Goal: Information Seeking & Learning: Learn about a topic

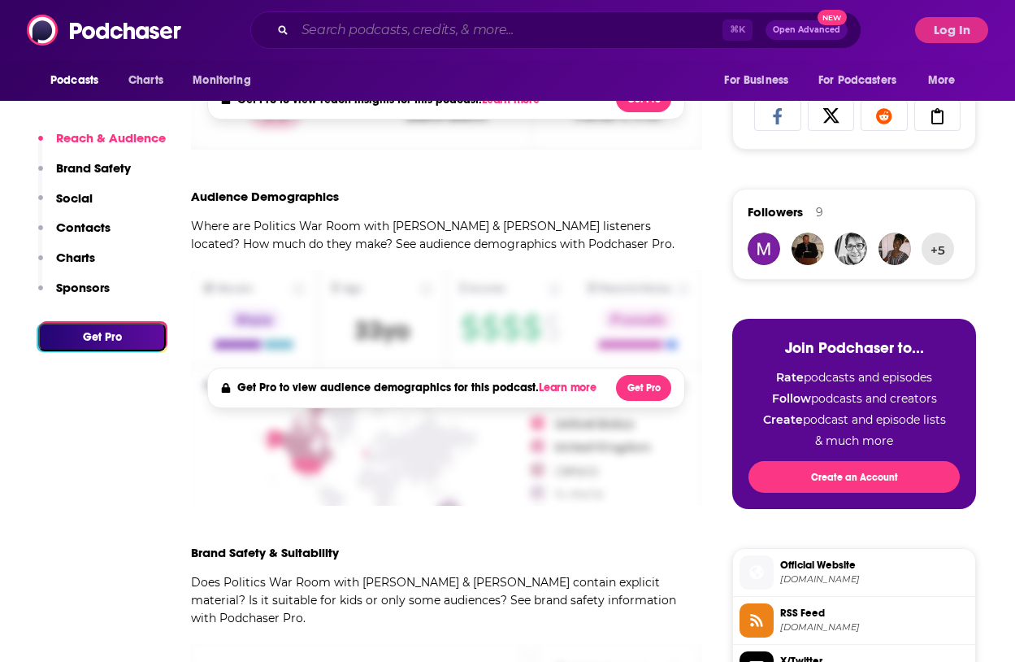
click at [398, 28] on input "Search podcasts, credits, & more..." at bounding box center [509, 30] width 428 height 26
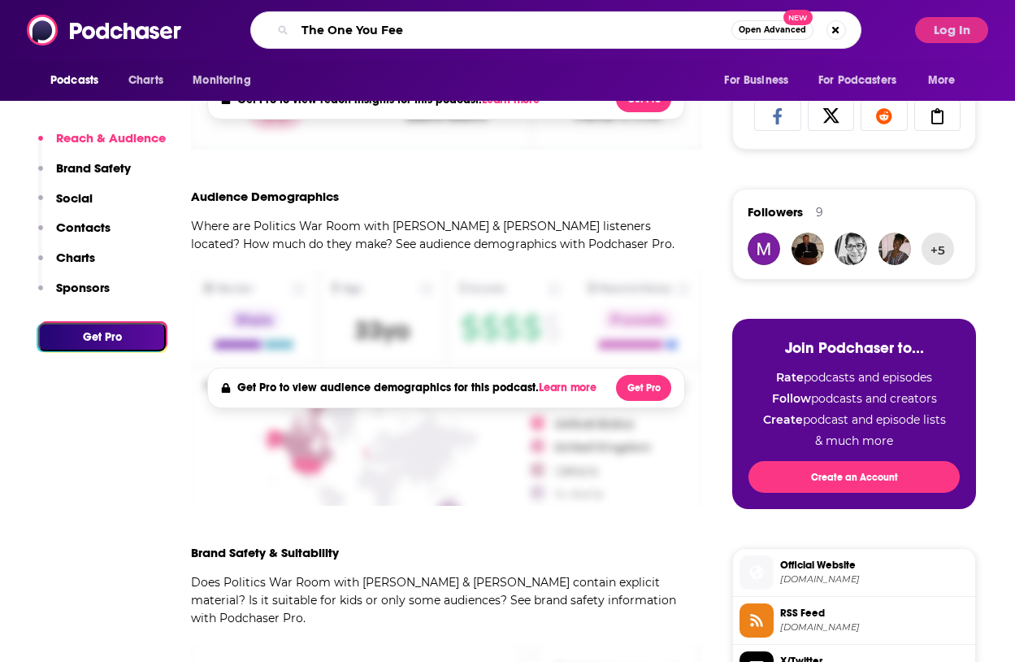
type input "The One You Feed"
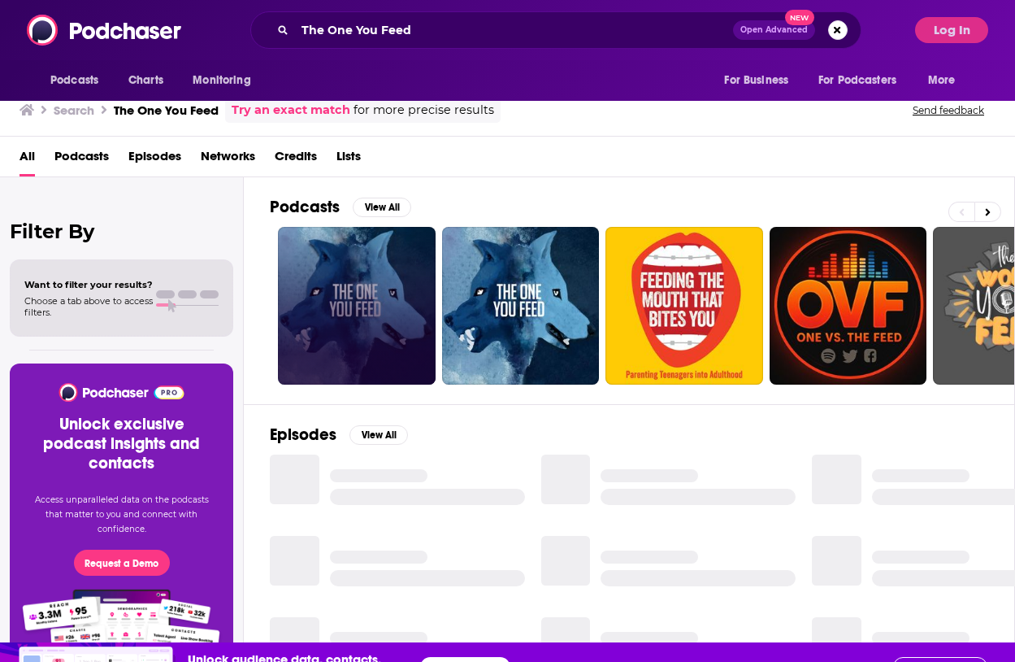
scroll to position [49, 0]
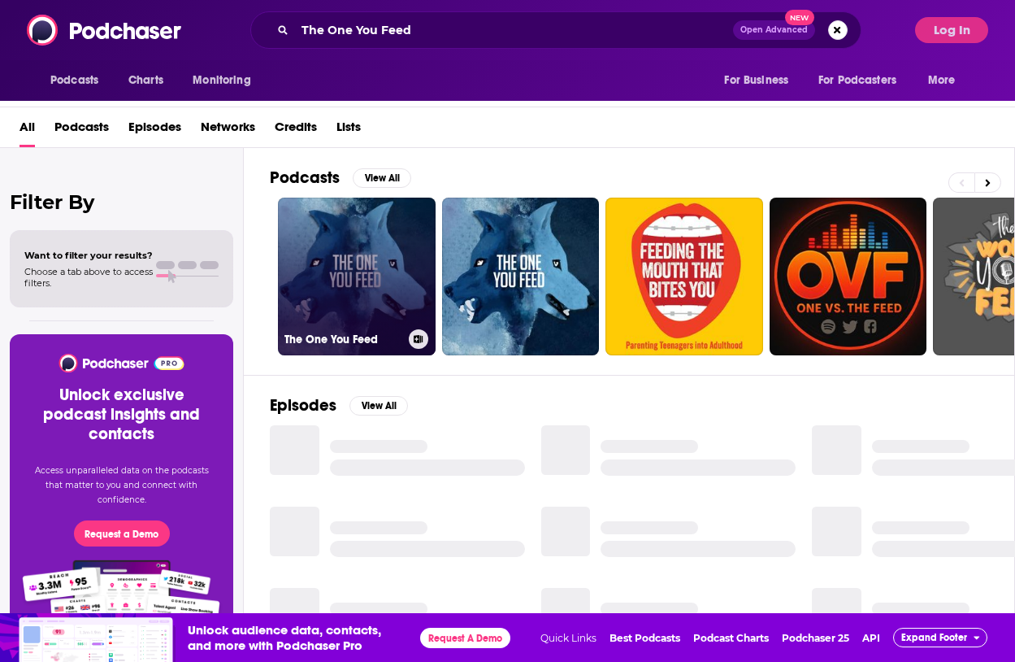
click at [362, 257] on link "The One You Feed" at bounding box center [357, 277] width 158 height 158
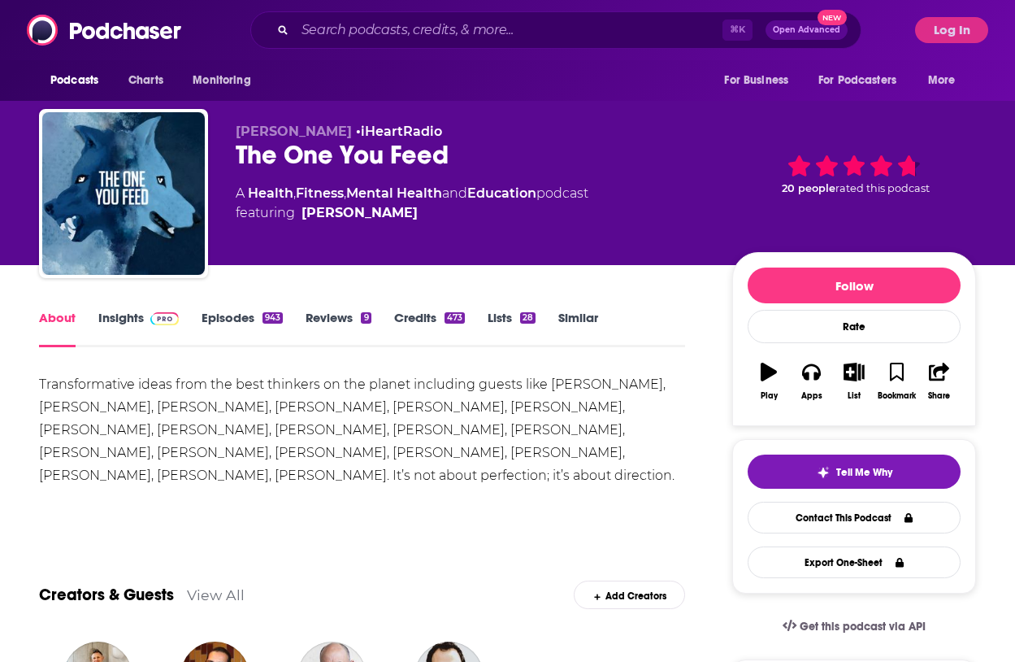
click at [116, 322] on link "Insights" at bounding box center [138, 328] width 80 height 37
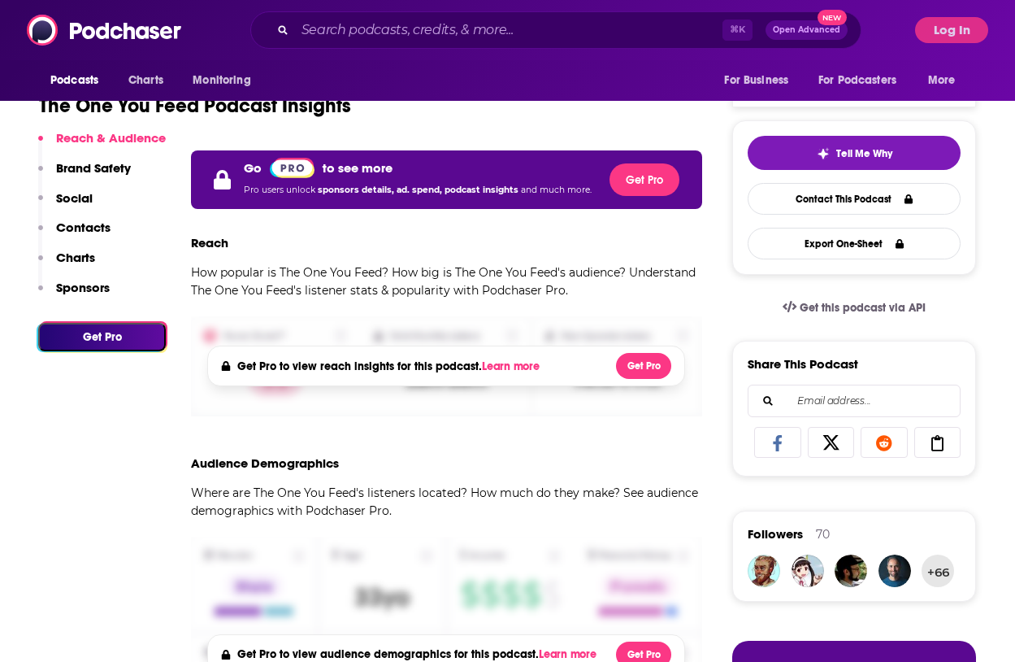
scroll to position [359, 0]
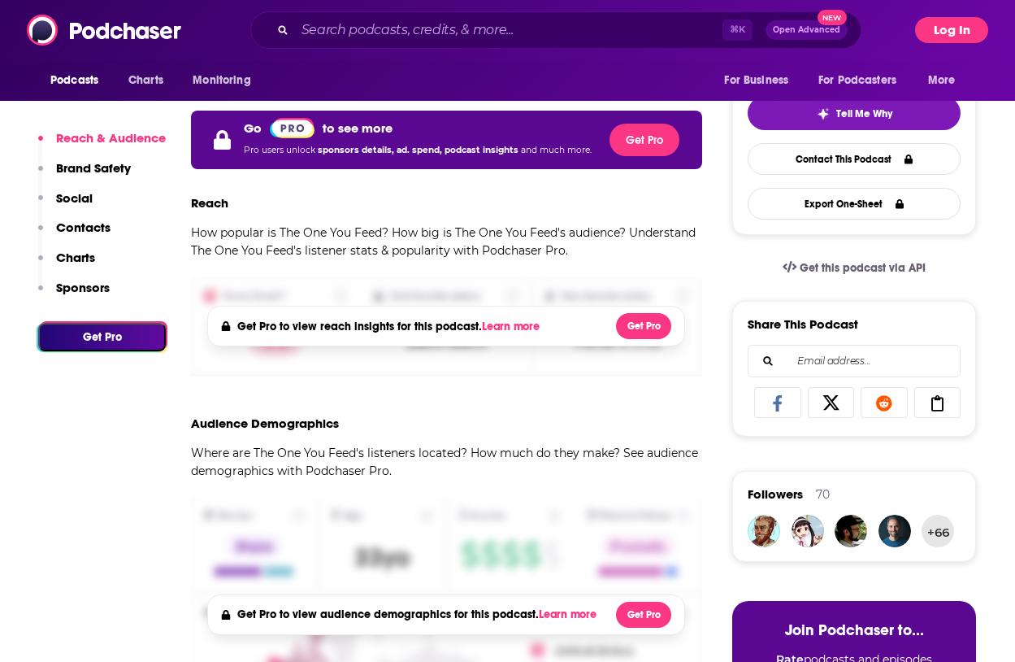
click at [965, 30] on button "Log In" at bounding box center [951, 30] width 73 height 26
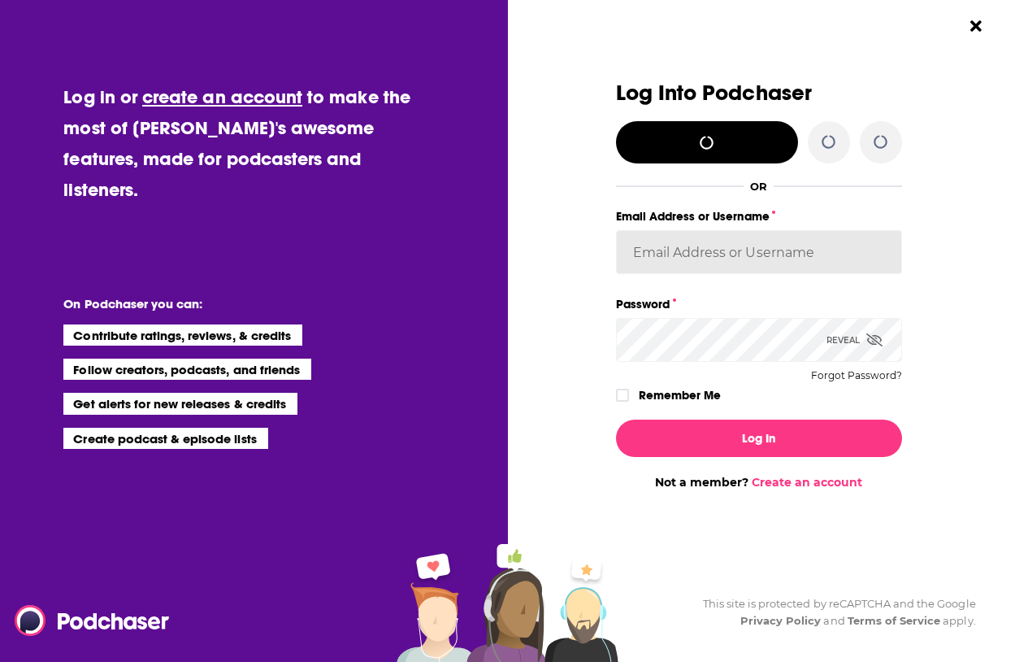
type input "LBPublicity2"
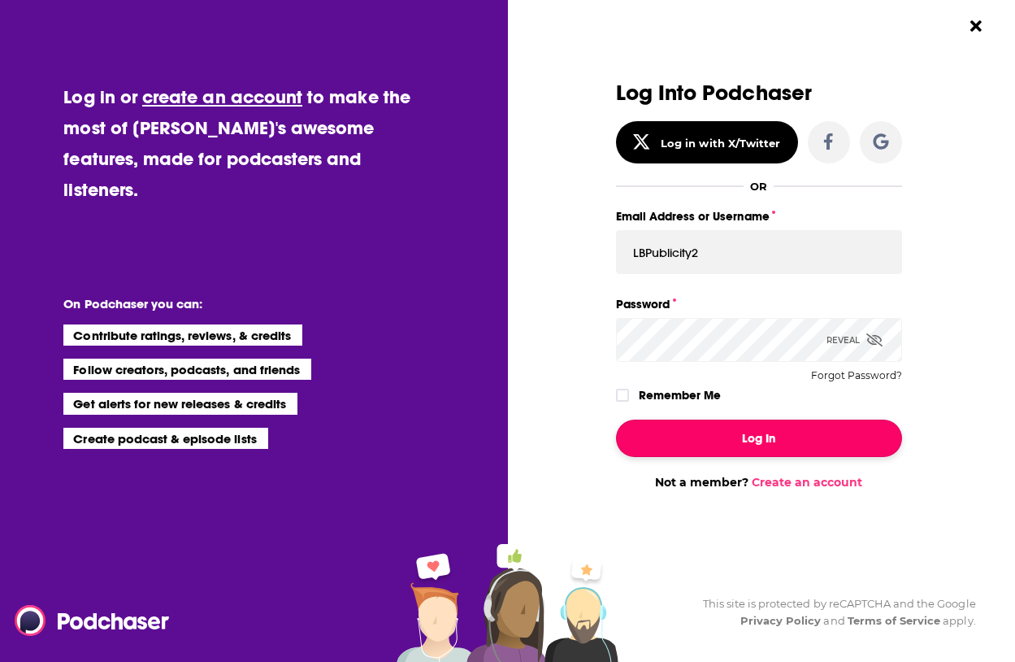
click at [768, 433] on button "Log In" at bounding box center [759, 438] width 286 height 37
